Goal: Check status: Check status

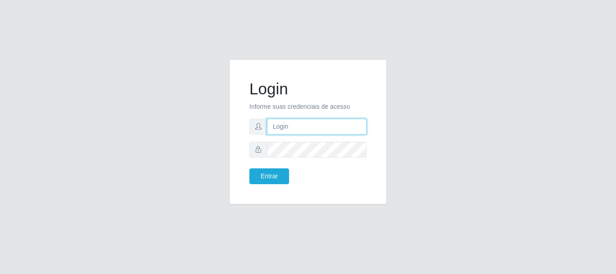
click at [295, 129] on input "text" at bounding box center [317, 127] width 100 height 16
type input "ritaiwof@b5"
click at [249, 168] on button "Entrar" at bounding box center [269, 176] width 40 height 16
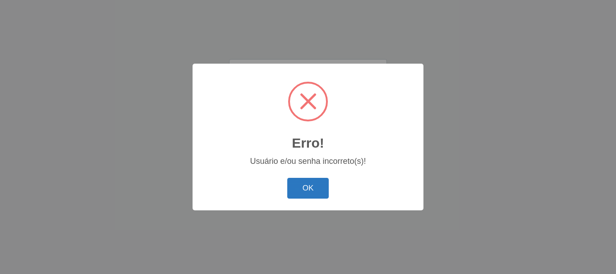
click at [315, 195] on button "OK" at bounding box center [308, 188] width 42 height 21
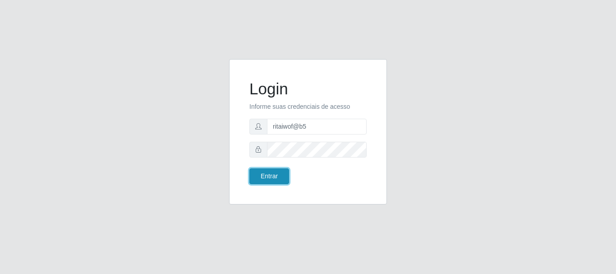
click at [273, 175] on button "Entrar" at bounding box center [269, 176] width 40 height 16
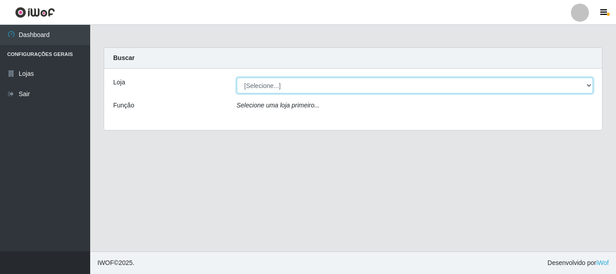
click at [590, 84] on select "[Selecione...] Bemais Supermercados - B5 Anatólia" at bounding box center [415, 86] width 357 height 16
select select "405"
click at [237, 78] on select "[Selecione...] Bemais Supermercados - B5 Anatólia" at bounding box center [415, 86] width 357 height 16
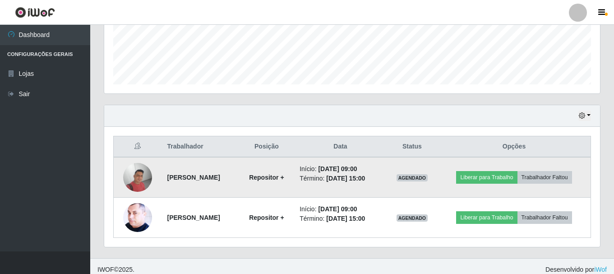
scroll to position [245, 0]
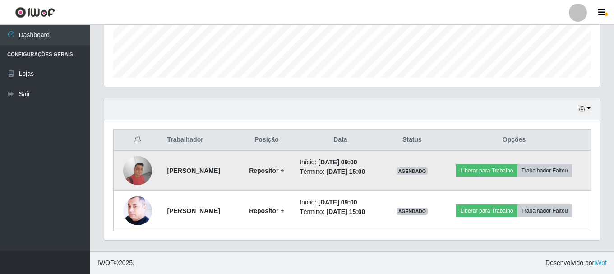
click at [144, 176] on img at bounding box center [137, 170] width 29 height 29
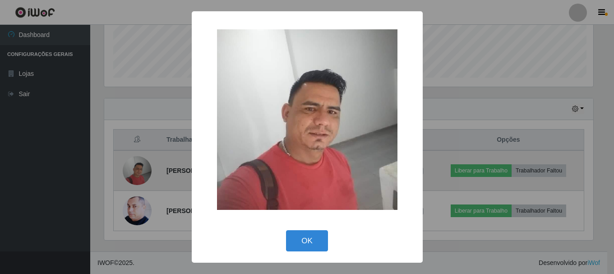
scroll to position [187, 491]
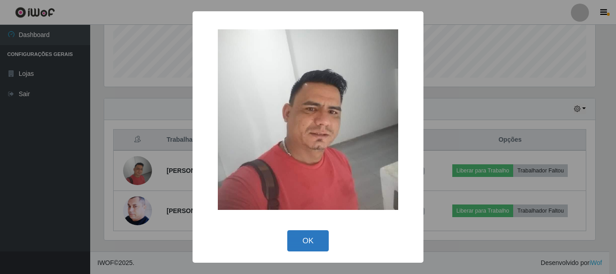
click at [308, 233] on button "OK" at bounding box center [308, 240] width 42 height 21
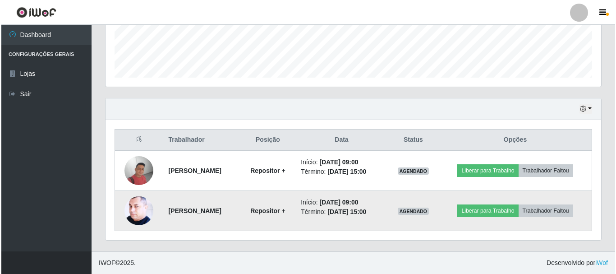
scroll to position [187, 496]
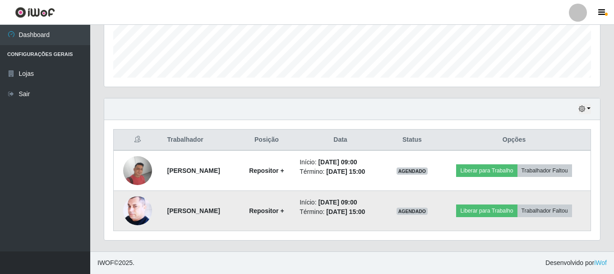
click at [141, 211] on img at bounding box center [137, 211] width 29 height 36
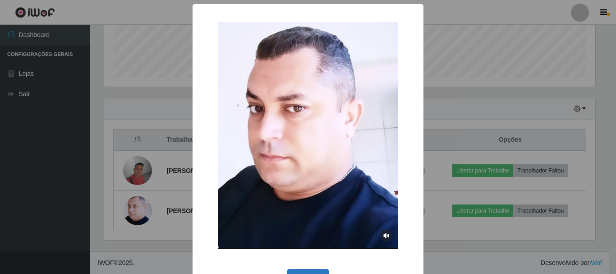
click at [290, 270] on button "OK" at bounding box center [308, 279] width 42 height 21
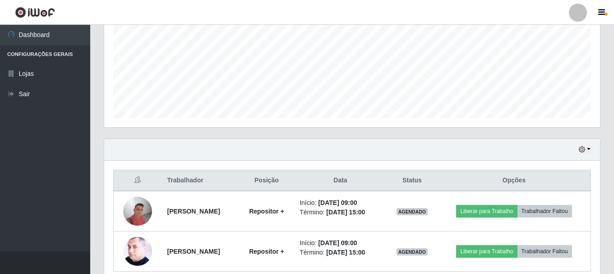
scroll to position [155, 0]
